Goal: Information Seeking & Learning: Learn about a topic

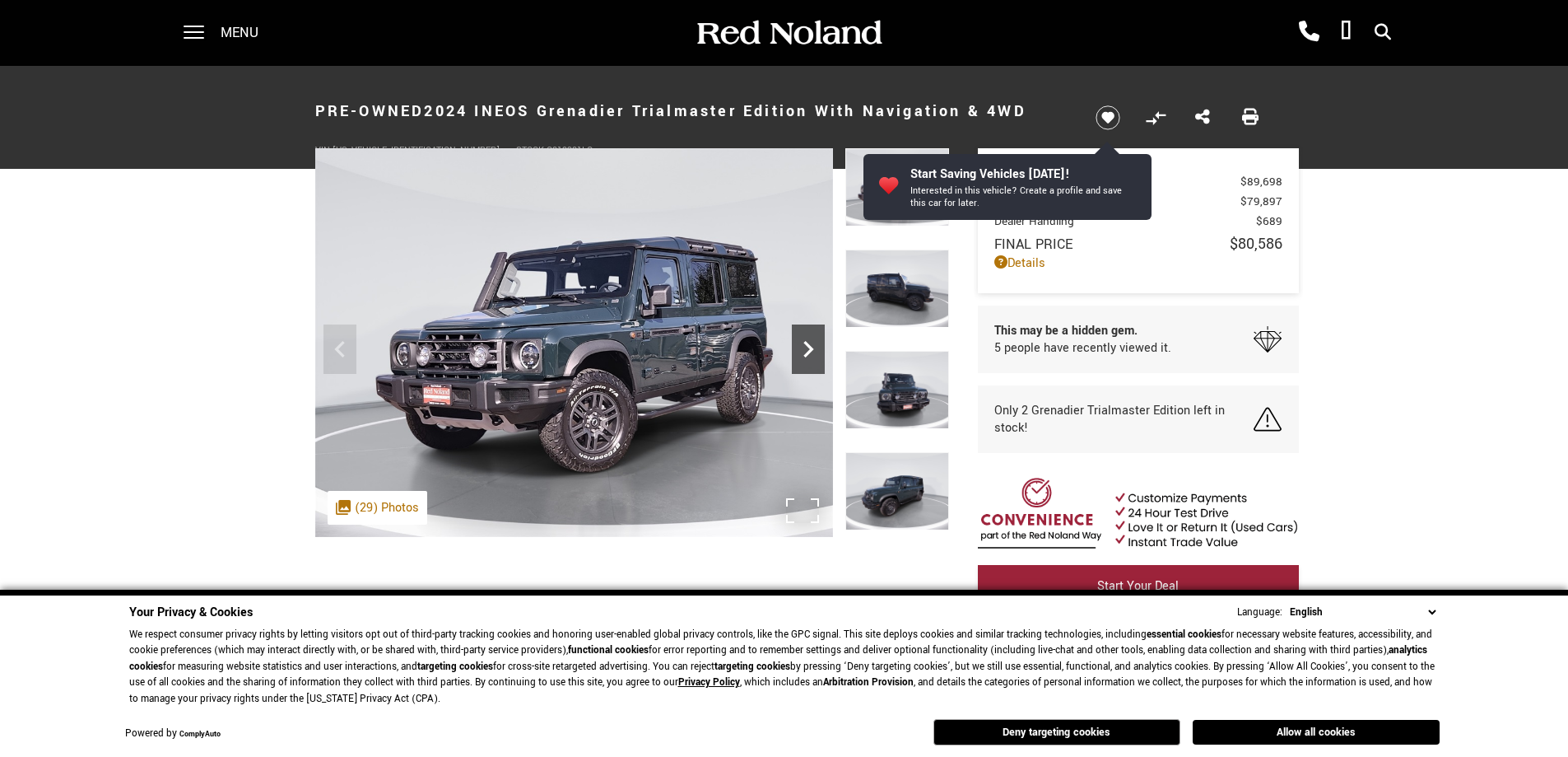
click at [811, 344] on icon "Next" at bounding box center [809, 349] width 33 height 33
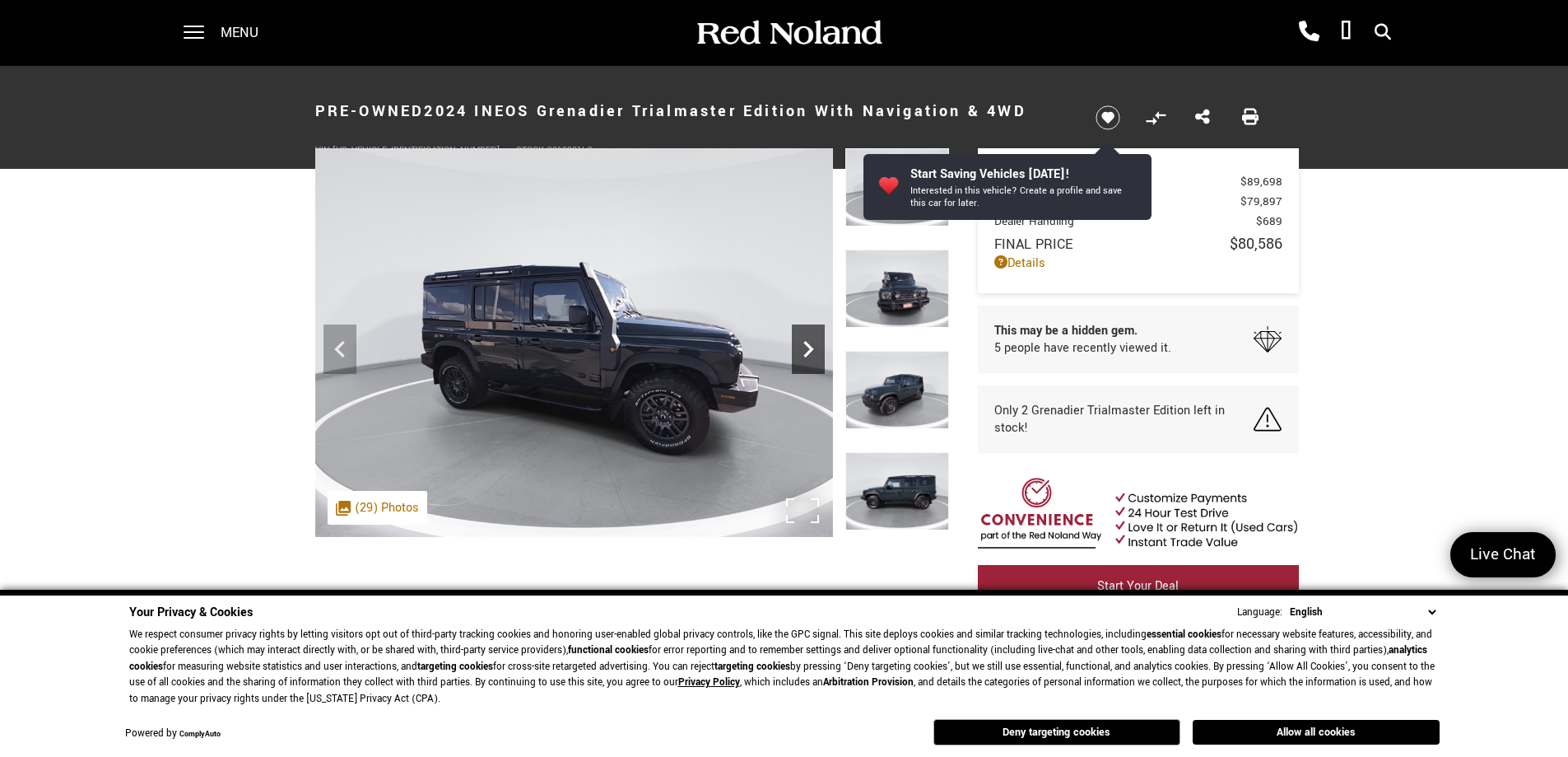
click at [811, 344] on icon "Next" at bounding box center [809, 349] width 33 height 33
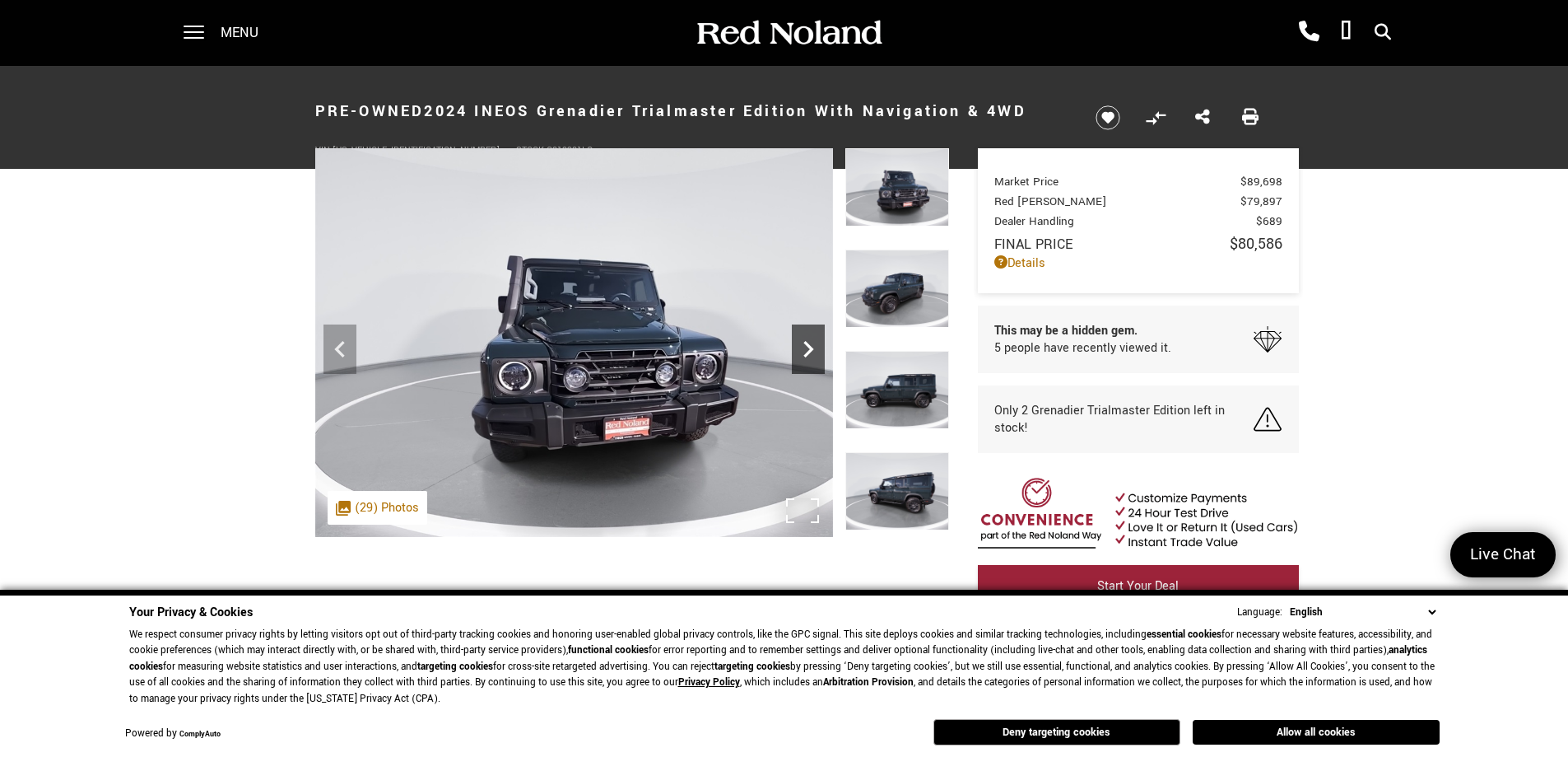
click at [811, 344] on icon "Next" at bounding box center [809, 349] width 33 height 33
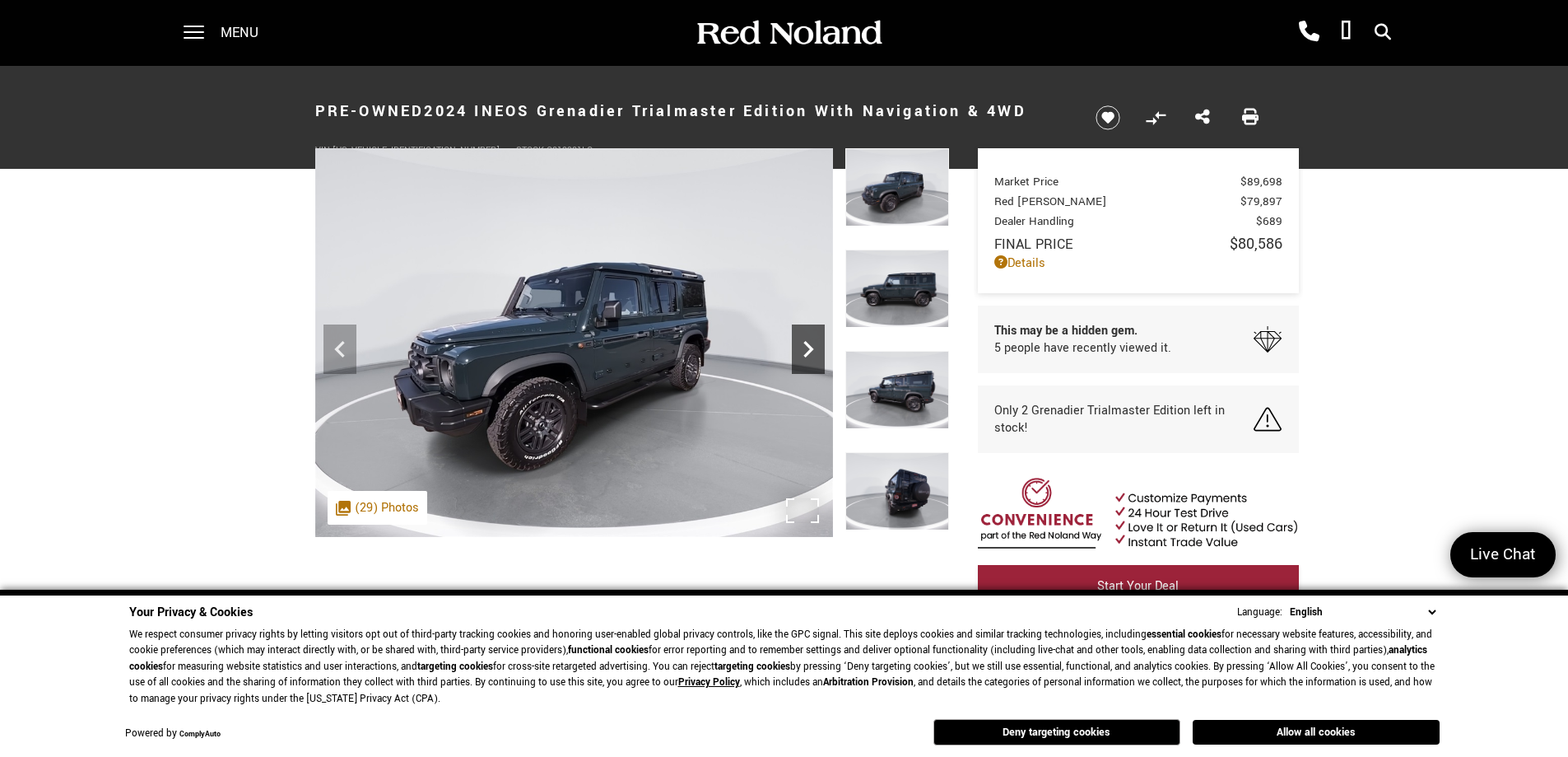
click at [811, 344] on icon "Next" at bounding box center [809, 349] width 33 height 33
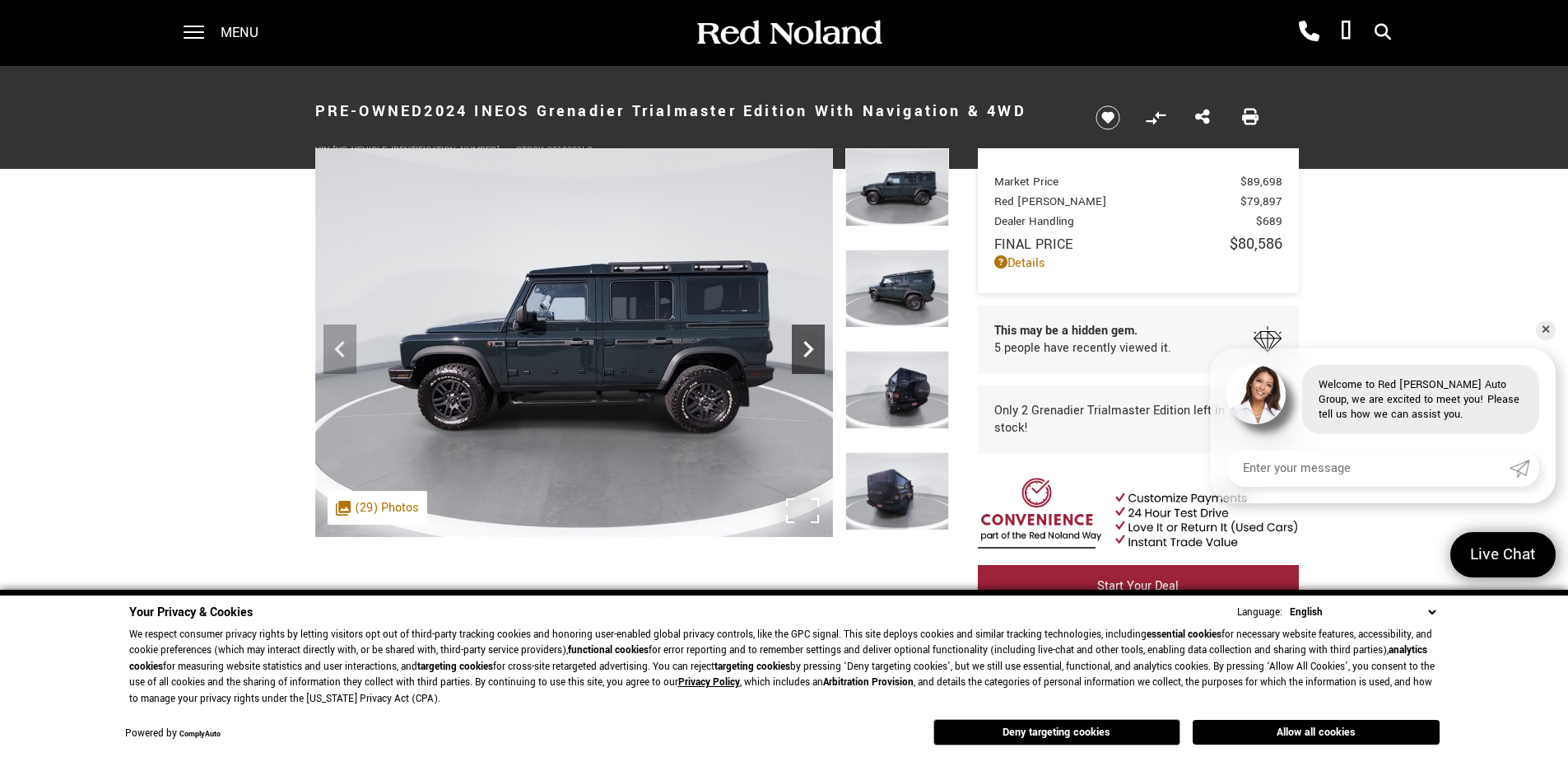
click at [817, 344] on icon "Next" at bounding box center [809, 349] width 33 height 33
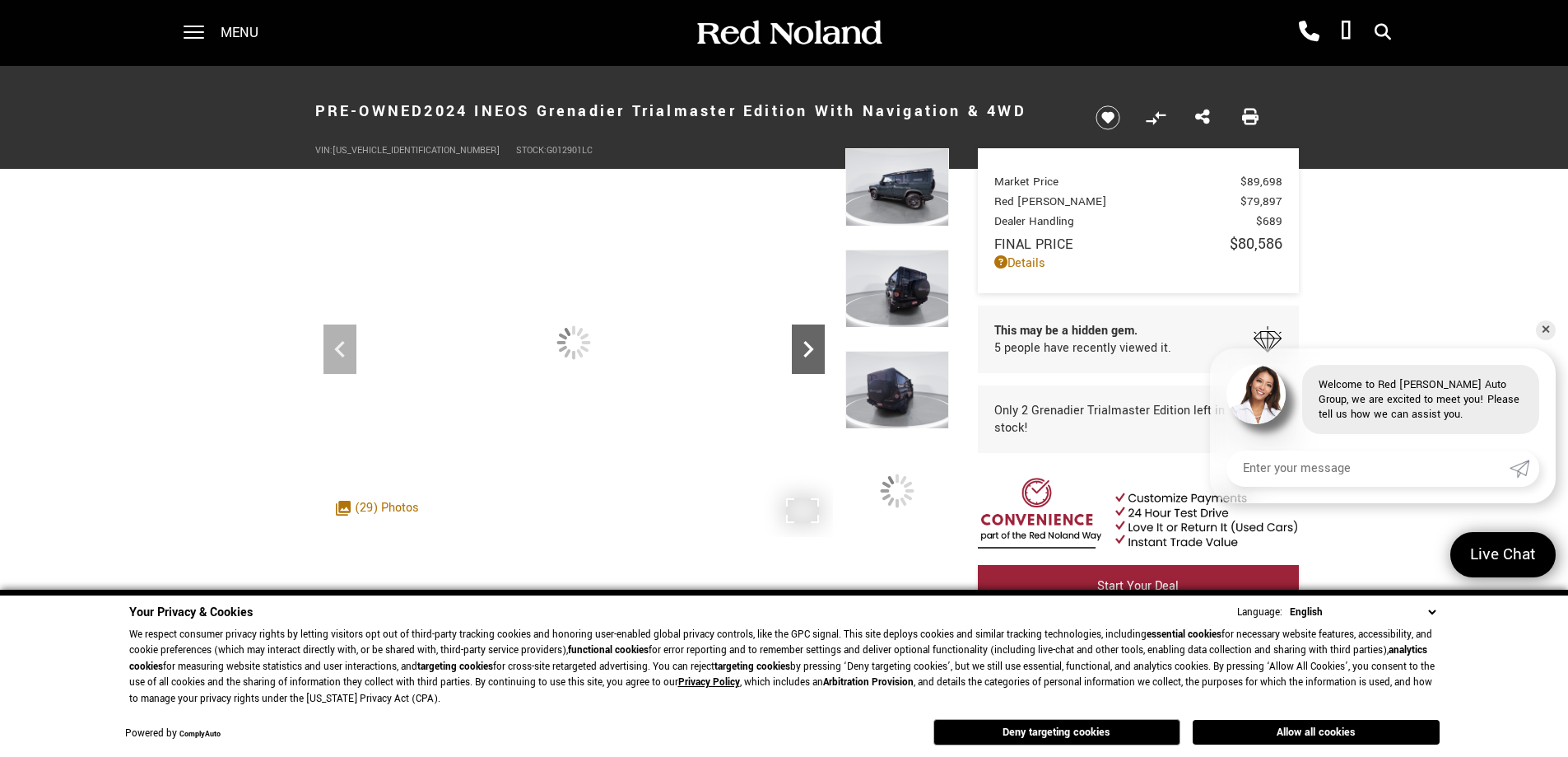
click at [817, 344] on icon "Next" at bounding box center [809, 349] width 33 height 33
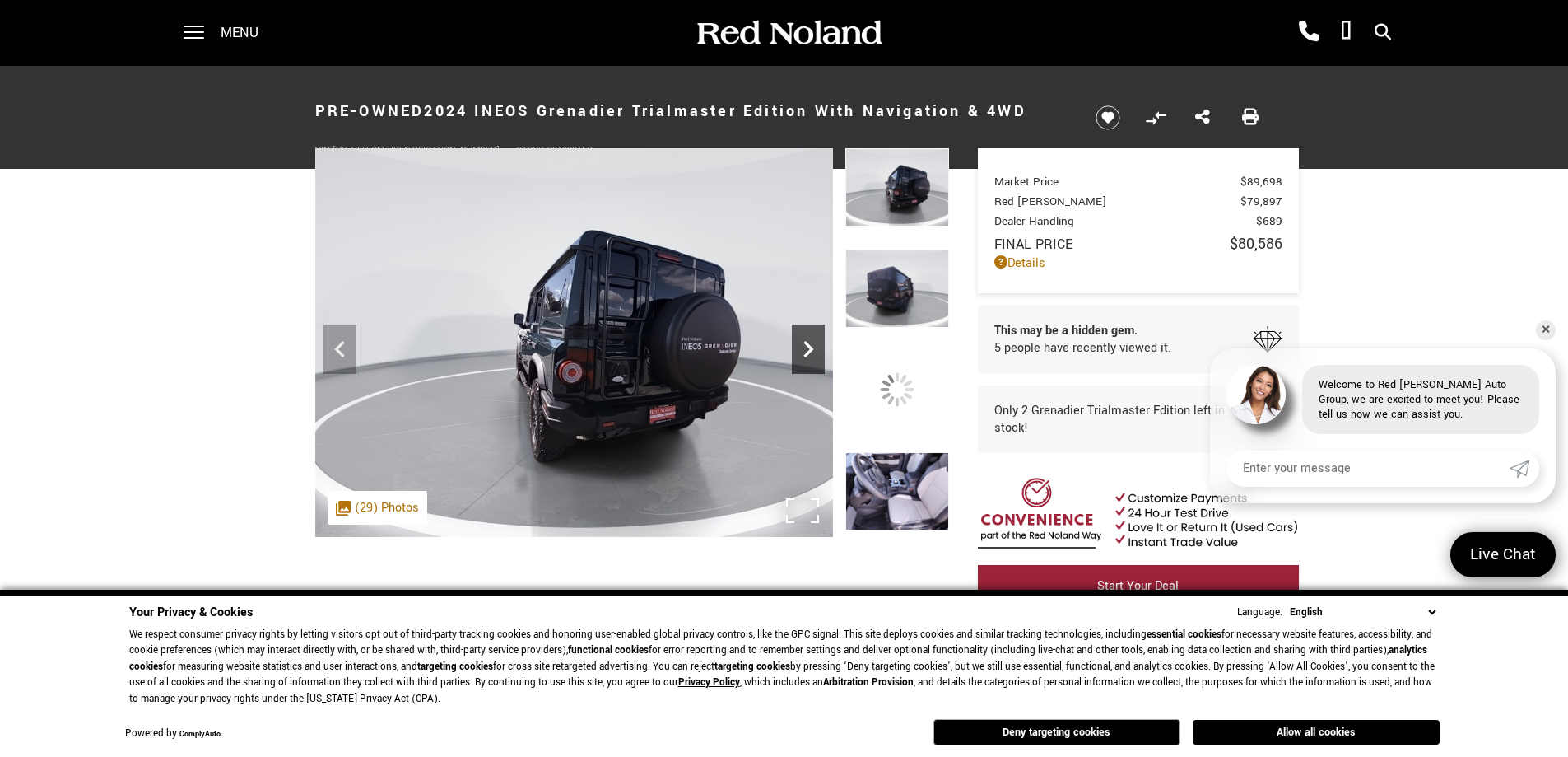
click at [817, 344] on icon "Next" at bounding box center [809, 349] width 33 height 33
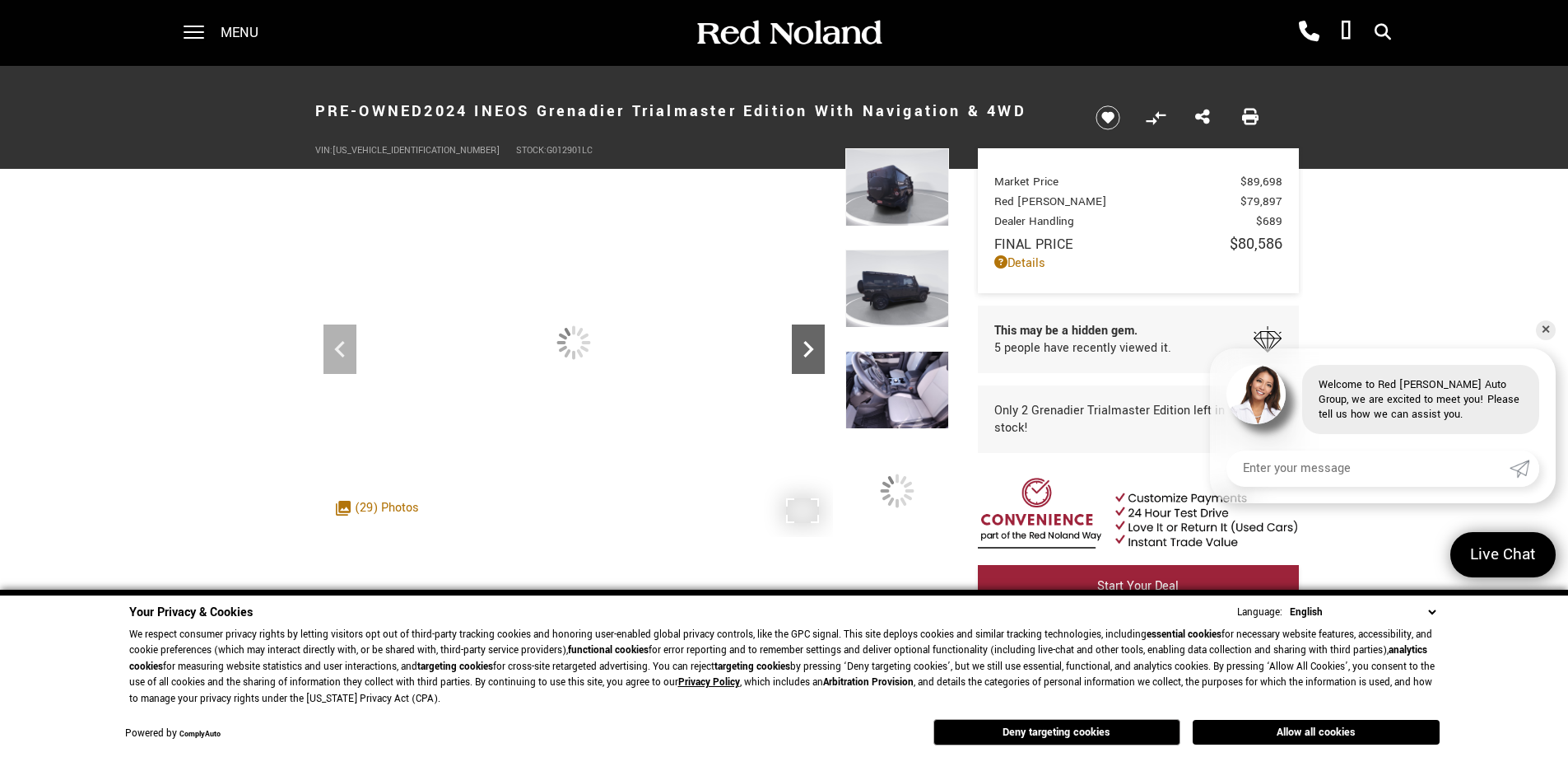
click at [817, 344] on icon "Next" at bounding box center [809, 349] width 33 height 33
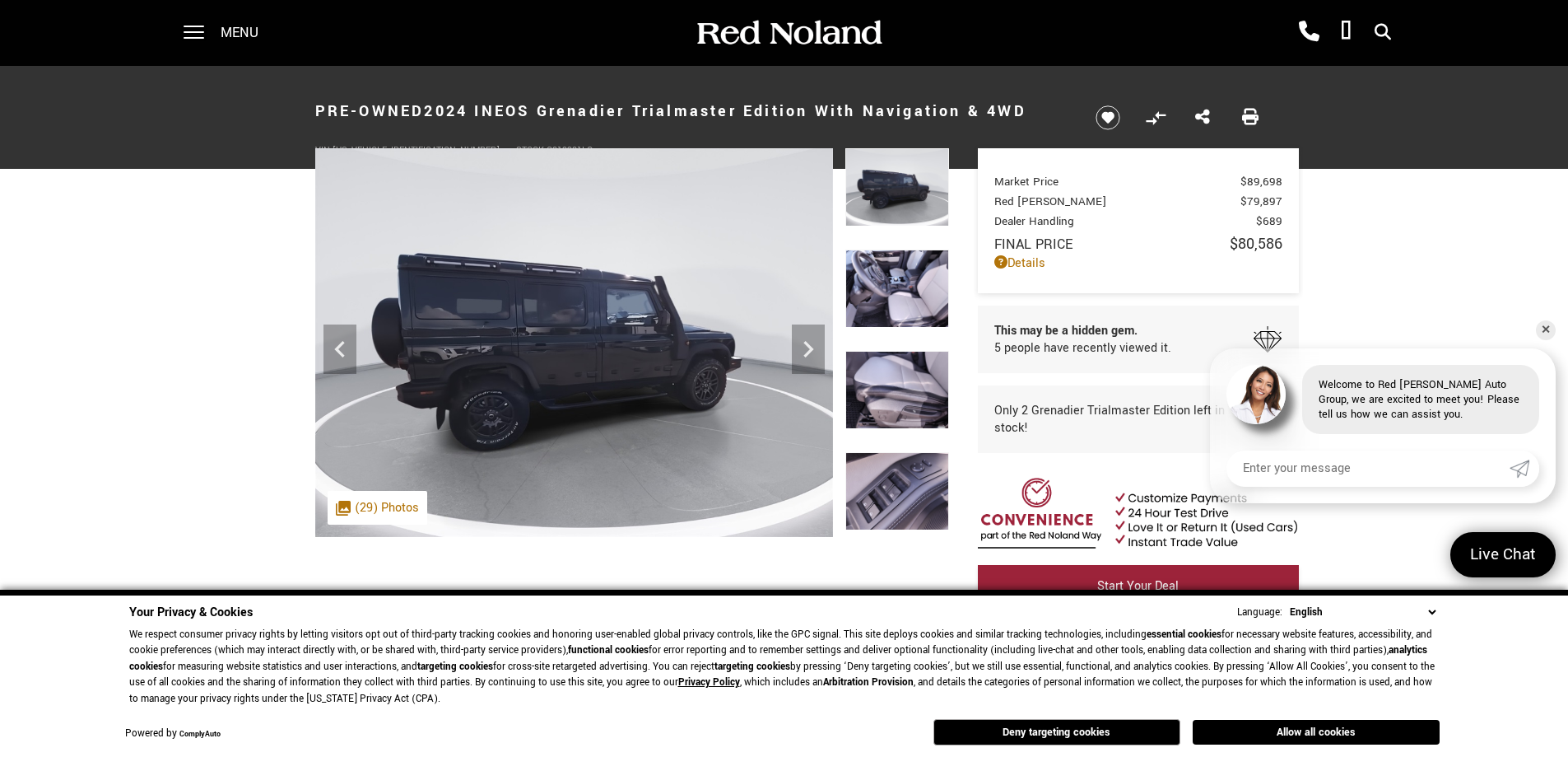
click at [902, 296] on img at bounding box center [898, 289] width 104 height 78
